Goal: Feedback & Contribution: Contribute content

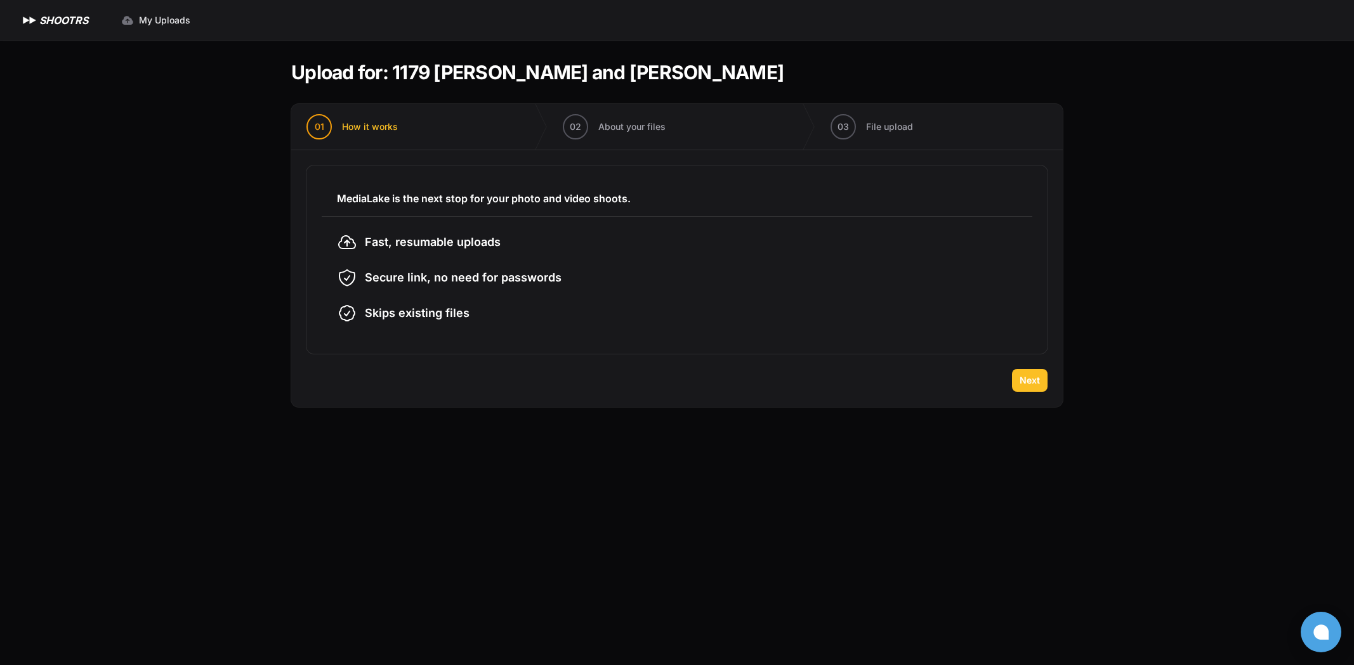
click at [1021, 386] on span "Next" at bounding box center [1029, 380] width 20 height 13
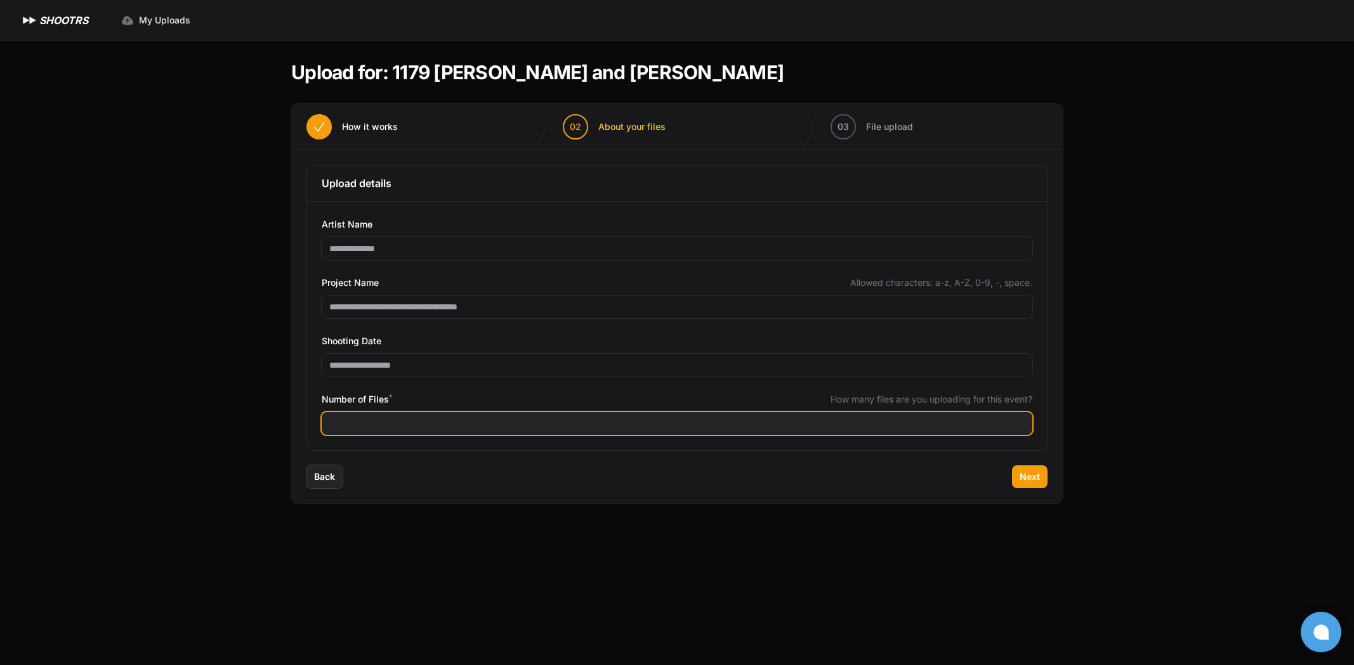
click at [443, 426] on input "Number of Files *" at bounding box center [677, 423] width 710 height 23
type input "***"
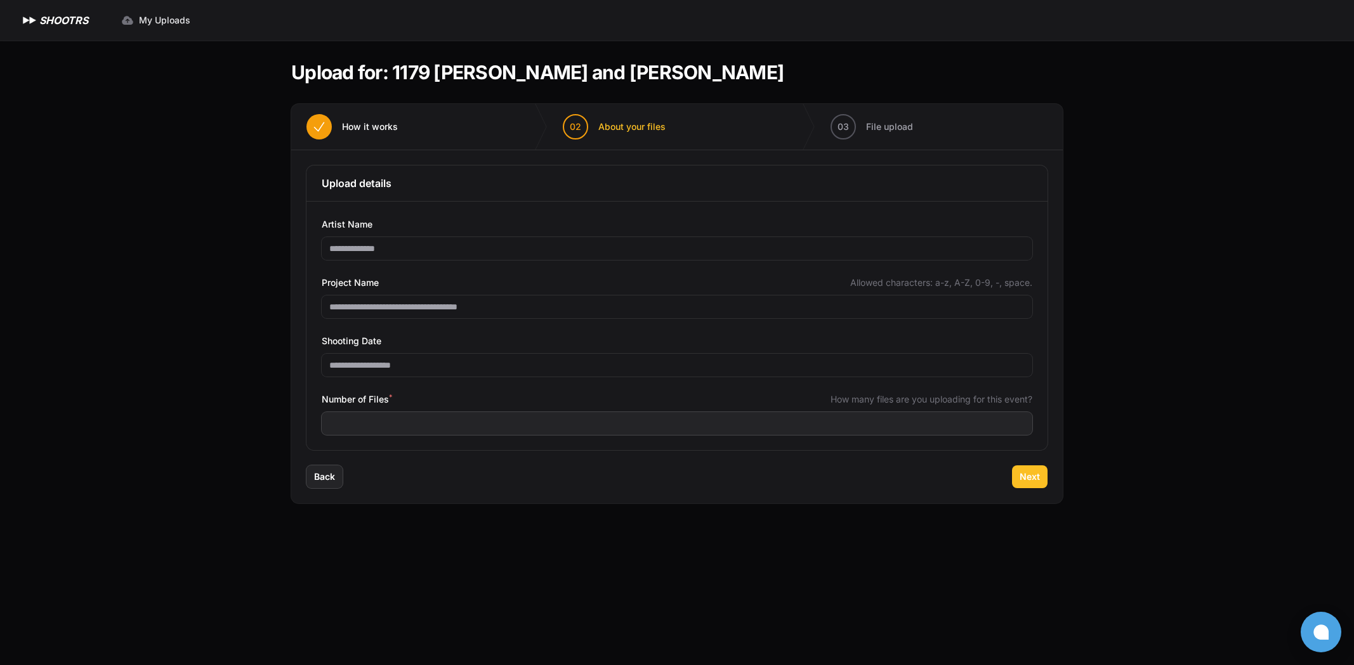
click at [1018, 474] on button "Next" at bounding box center [1030, 477] width 36 height 23
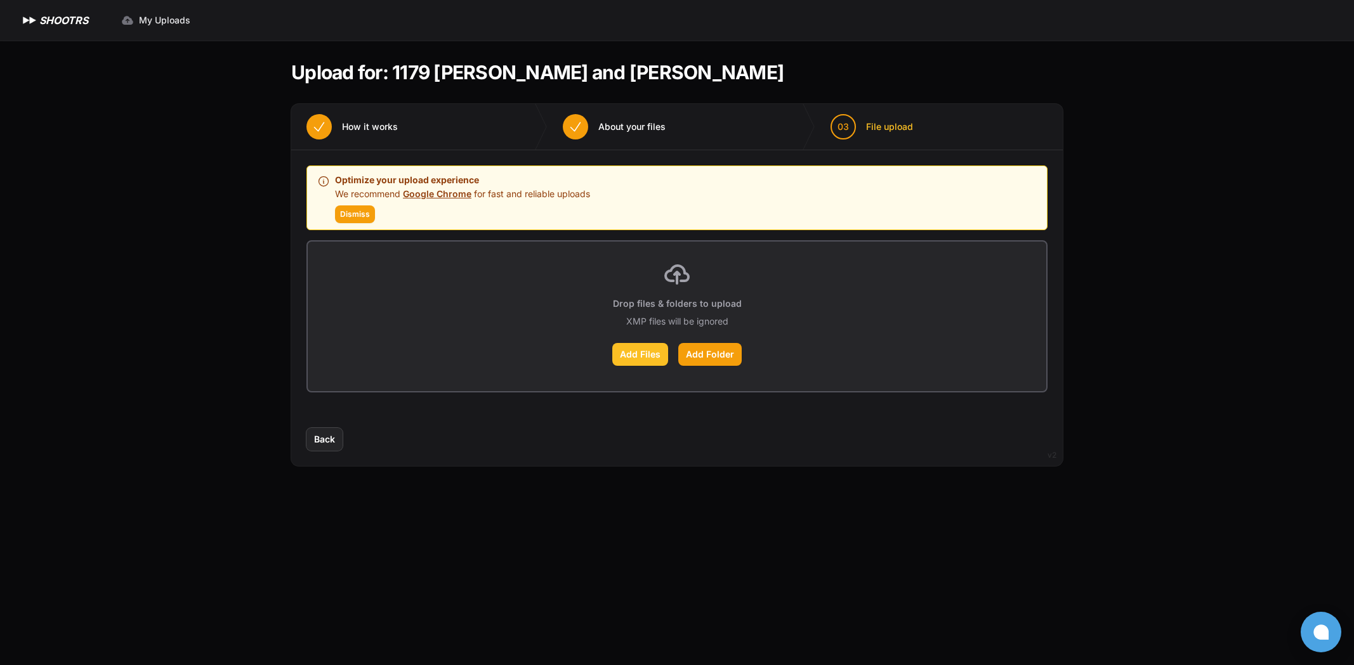
click at [639, 358] on label "Add Files" at bounding box center [640, 354] width 56 height 23
click at [0, 0] on input "Add Files" at bounding box center [0, 0] width 0 height 0
